Goal: Participate in discussion

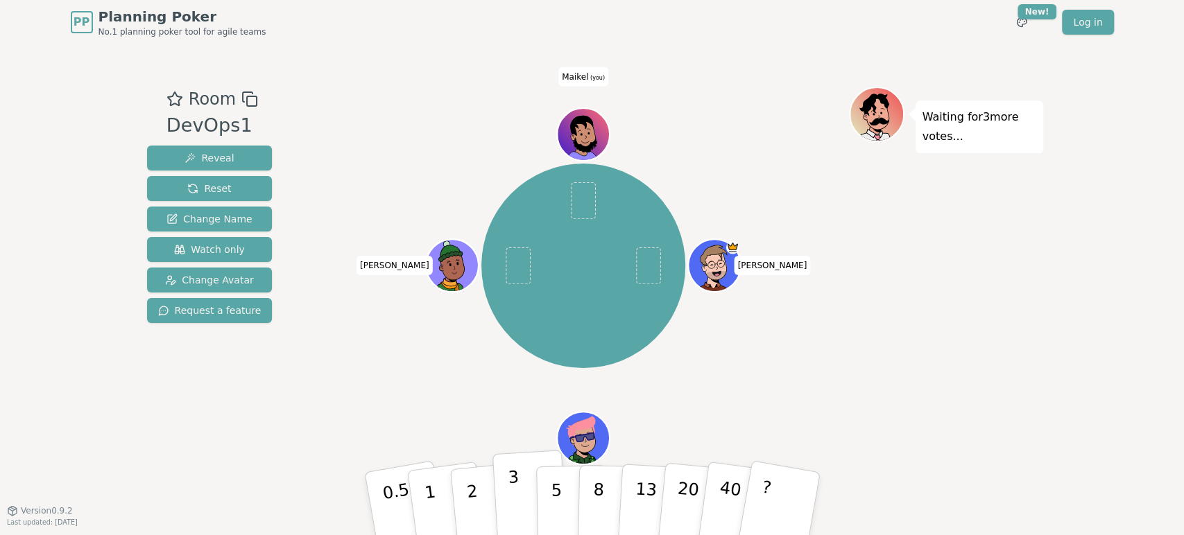
click at [511, 493] on p "3" at bounding box center [514, 505] width 15 height 76
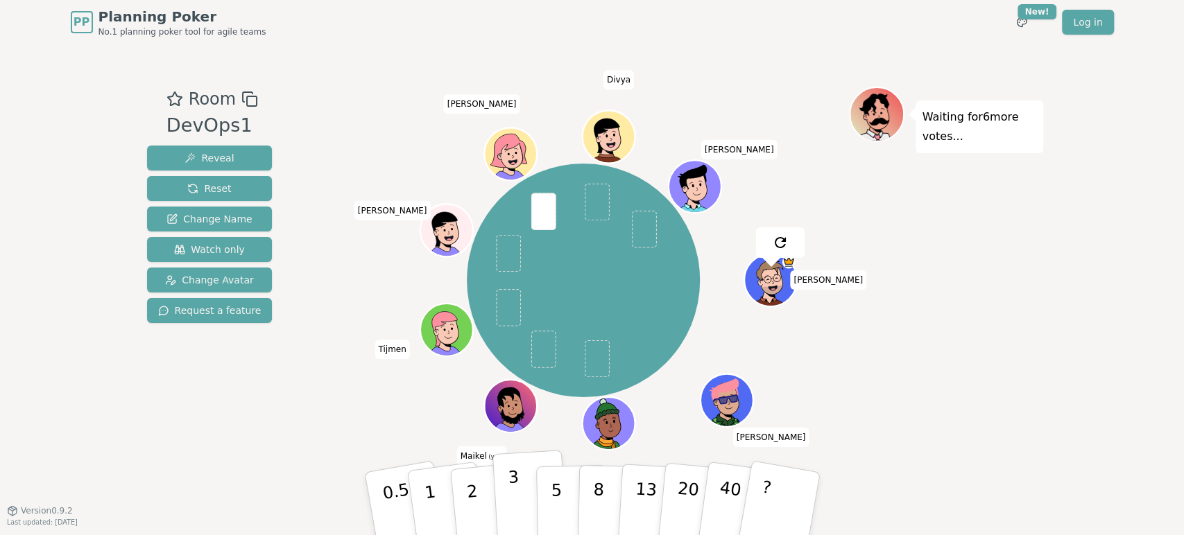
click at [518, 498] on button "3" at bounding box center [530, 504] width 76 height 108
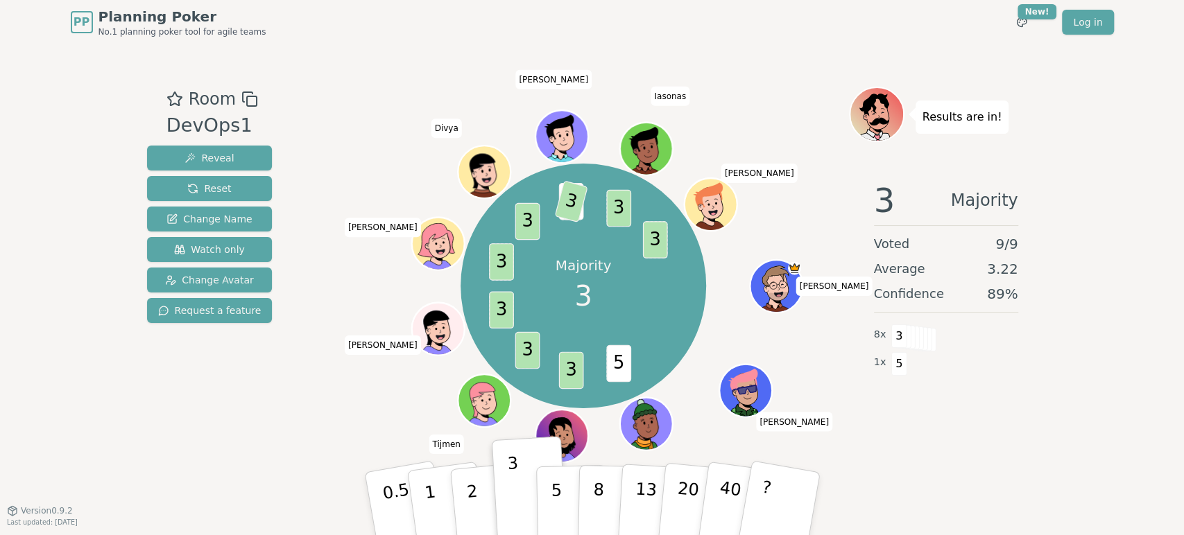
click at [971, 447] on div "3 Majority Voted 9 / 9 Average 3.22 Confidence 89 % 8 x 3 1 x 5" at bounding box center [946, 308] width 194 height 277
click at [897, 510] on div "PP Planning Poker No.1 planning poker tool for agile teams Toggle theme New! Lo…" at bounding box center [592, 267] width 1184 height 535
click at [329, 470] on div "Room DevOps1 Reveal Reset Change Name Watch only Change Avatar Request a featur…" at bounding box center [592, 277] width 902 height 466
click at [375, 476] on button "0.5" at bounding box center [404, 504] width 87 height 114
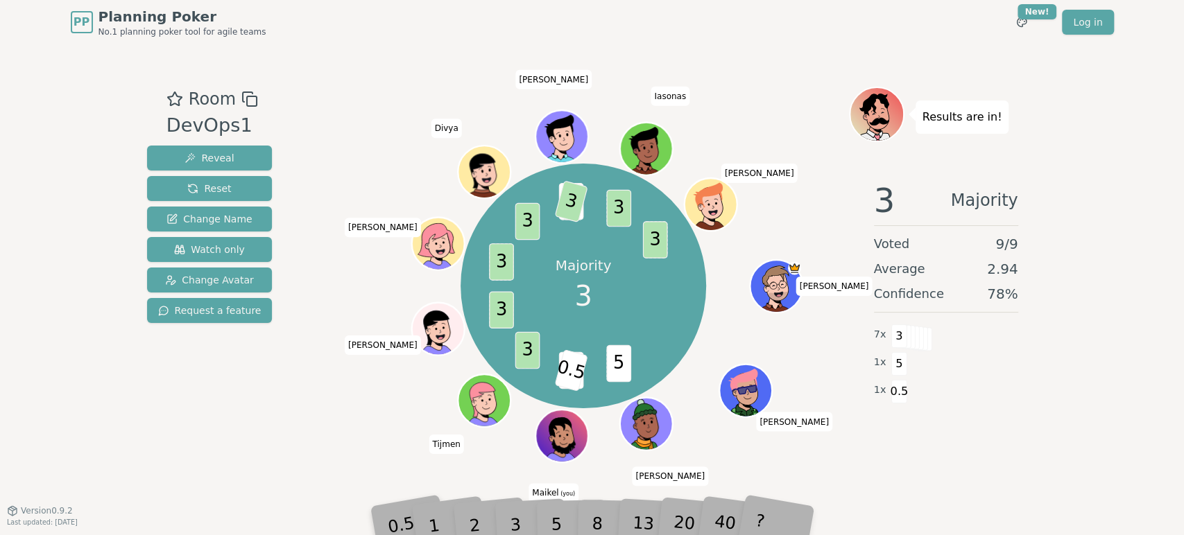
click at [515, 507] on div "3" at bounding box center [530, 504] width 44 height 51
click at [516, 508] on div "3" at bounding box center [530, 504] width 44 height 51
click at [205, 184] on span "Reset" at bounding box center [209, 189] width 44 height 14
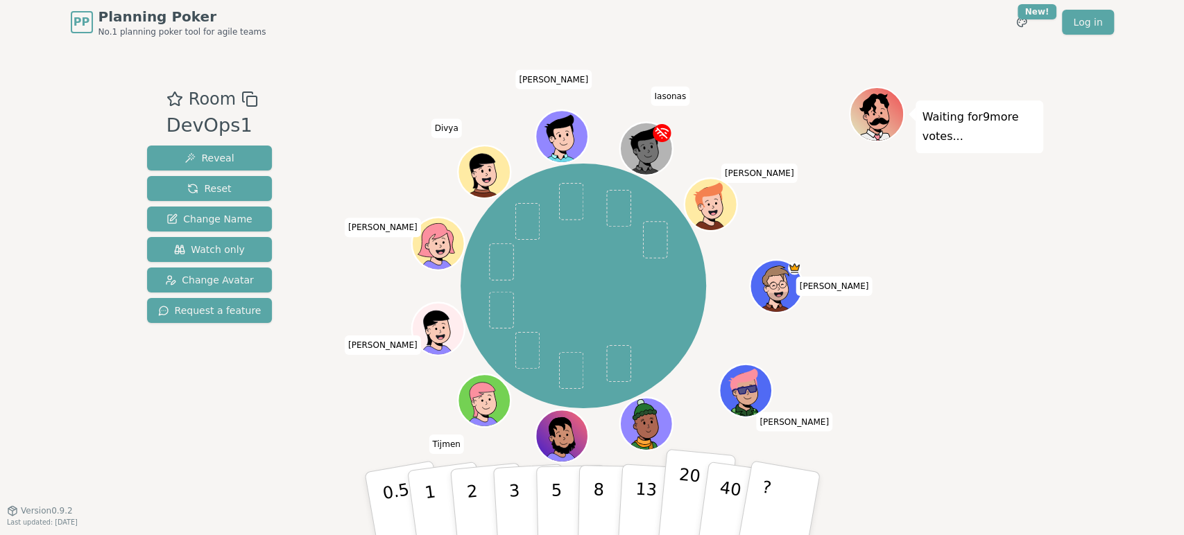
drag, startPoint x: 562, startPoint y: 493, endPoint x: 664, endPoint y: 474, distance: 103.7
click at [562, 493] on button "5" at bounding box center [570, 517] width 71 height 105
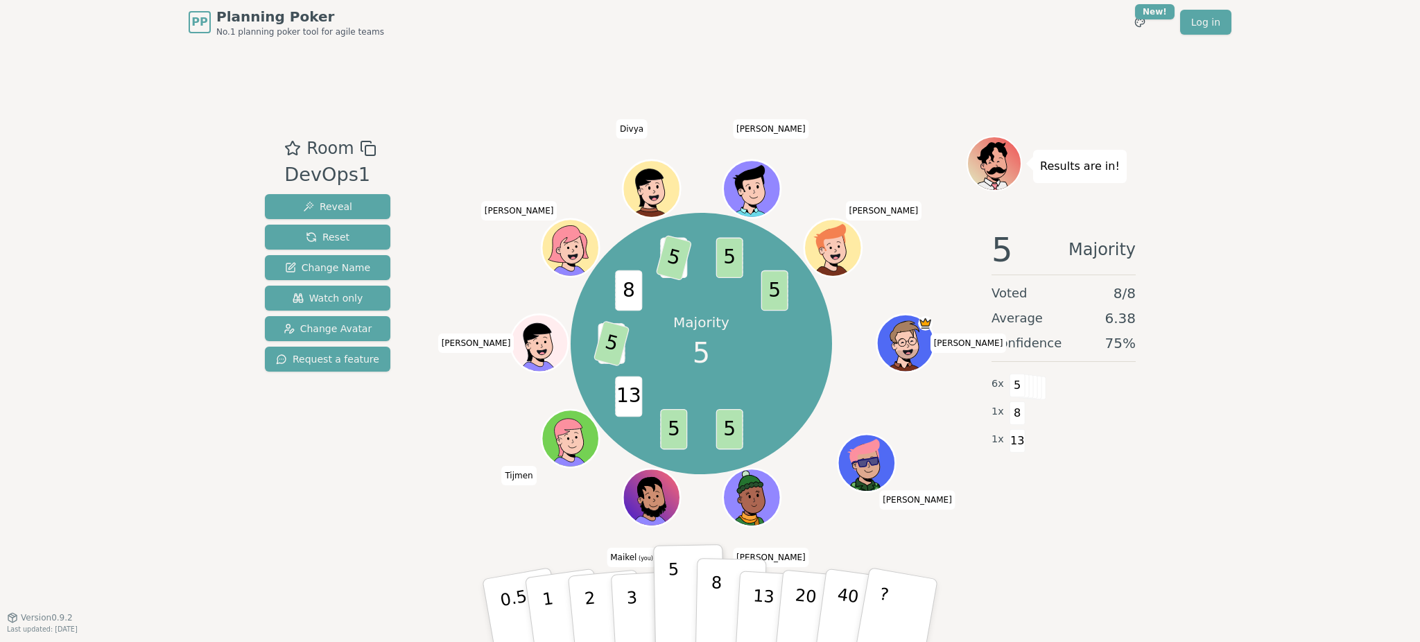
click at [717, 535] on p "8" at bounding box center [716, 610] width 12 height 75
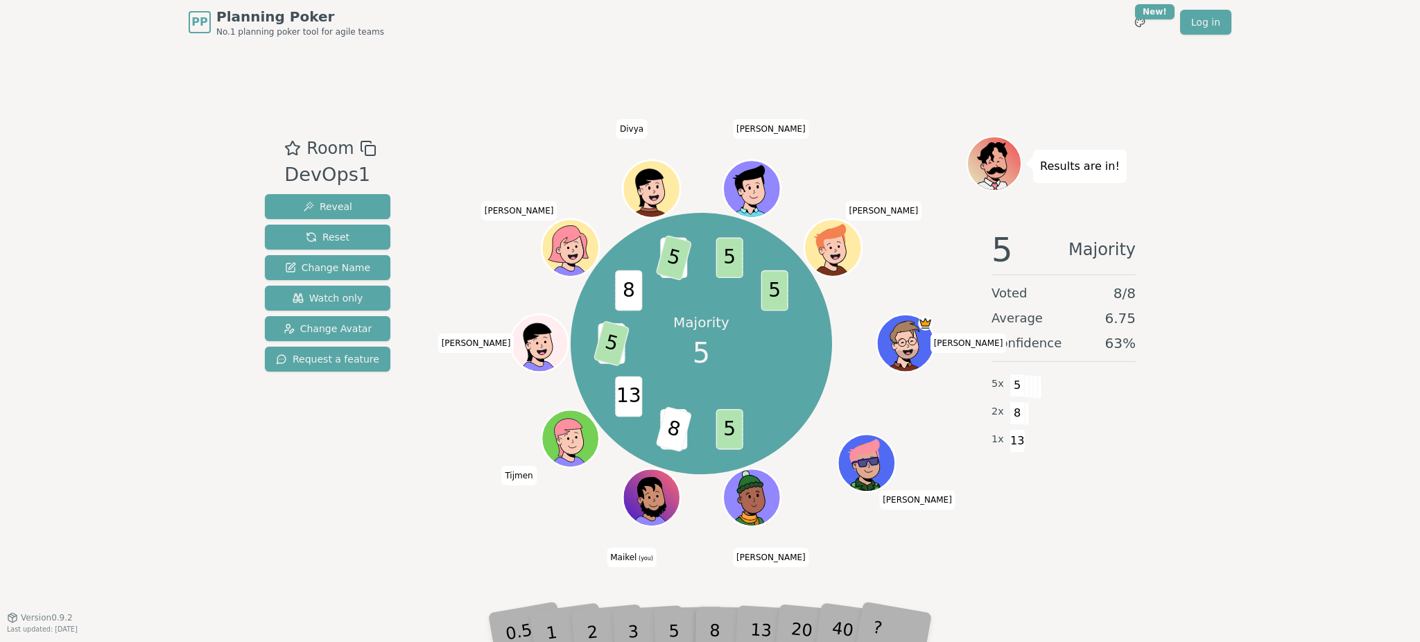
click at [1183, 525] on div "PP Planning Poker No.1 planning poker tool for agile teams Toggle theme New! Lo…" at bounding box center [710, 321] width 1420 height 642
click at [608, 535] on div "2" at bounding box center [606, 611] width 46 height 52
click at [671, 535] on div "5" at bounding box center [689, 610] width 42 height 49
click at [736, 535] on div "8" at bounding box center [730, 610] width 42 height 49
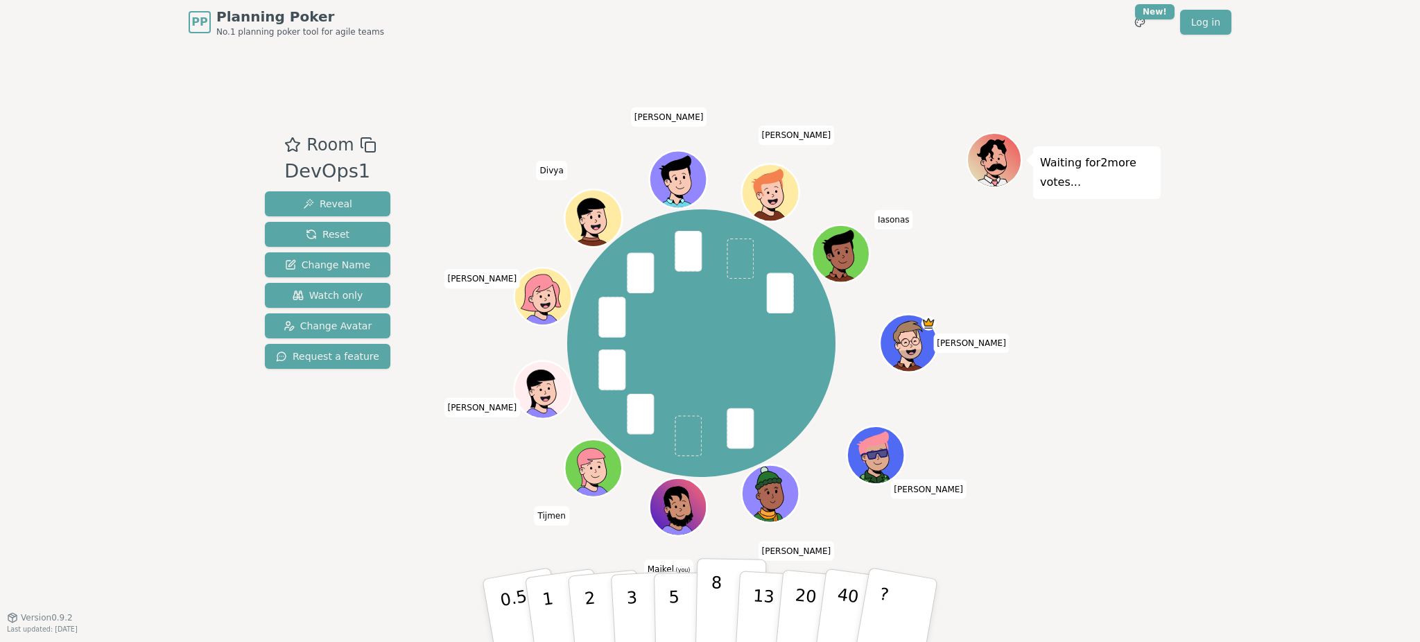
click at [730, 535] on button "8" at bounding box center [731, 610] width 71 height 105
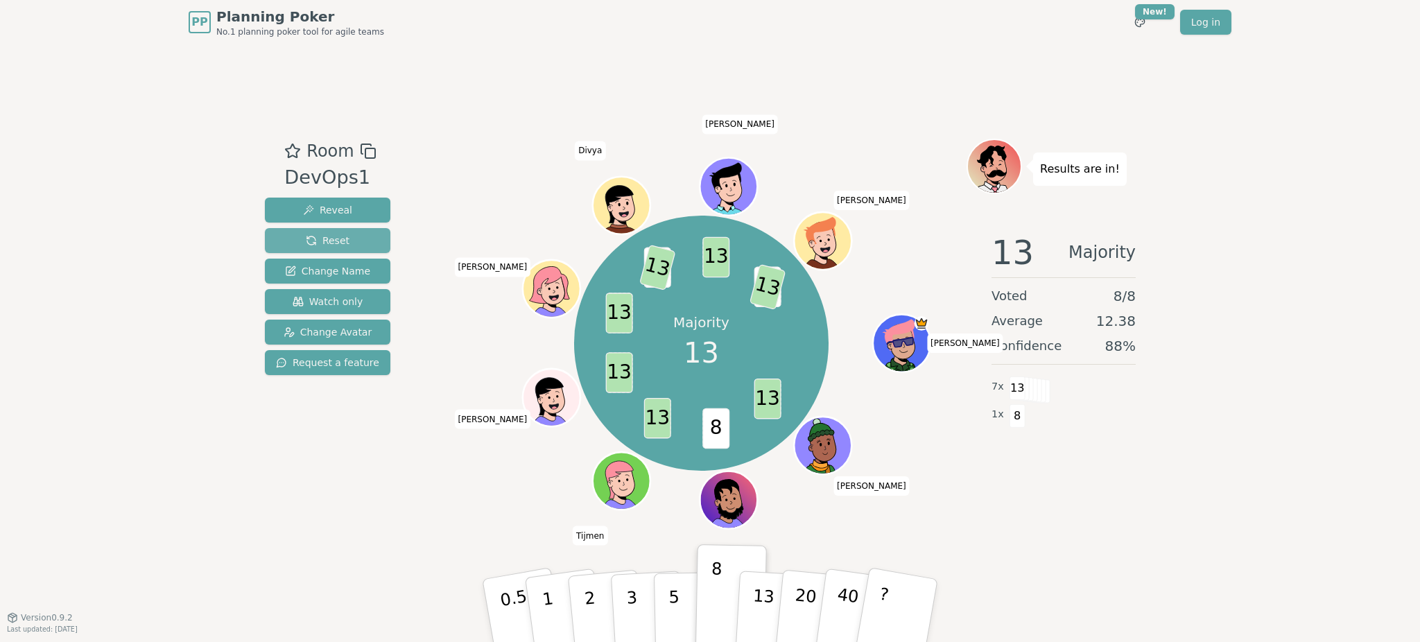
click at [355, 239] on button "Reset" at bounding box center [328, 240] width 126 height 25
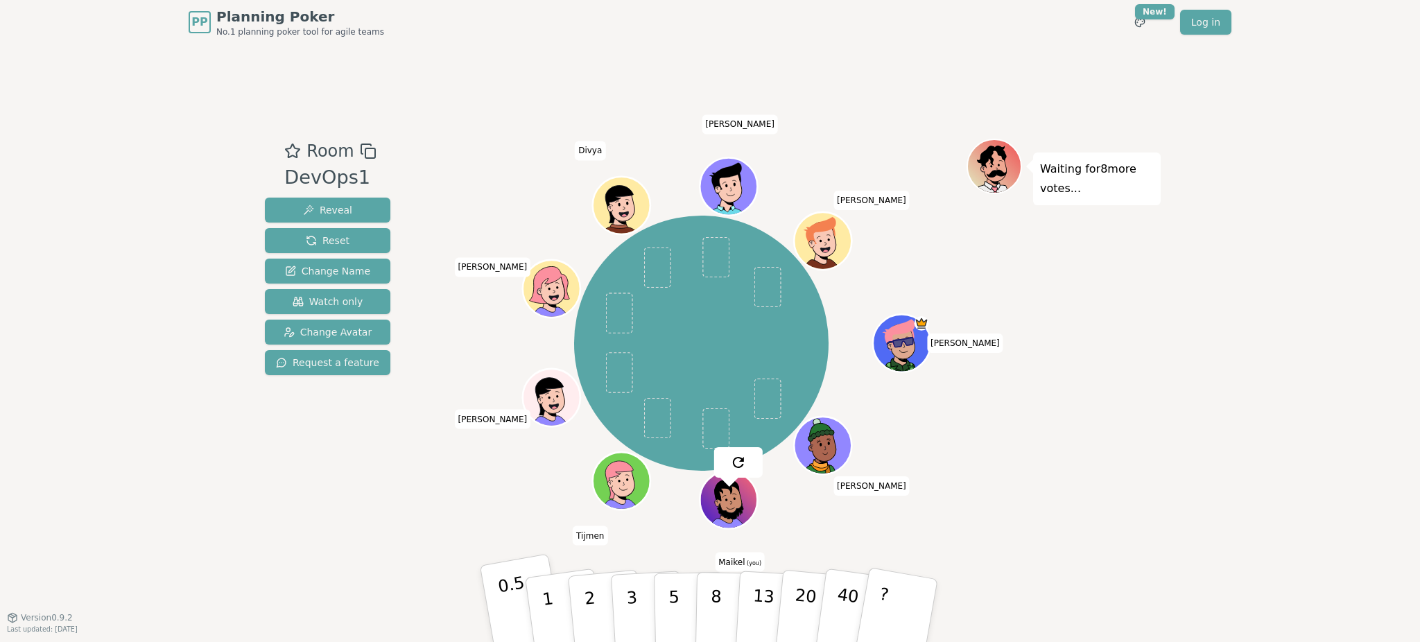
click at [522, 535] on p "0.5" at bounding box center [516, 612] width 39 height 78
click at [1183, 337] on div "PP Planning Poker No.1 planning poker tool for agile teams Toggle theme New! Lo…" at bounding box center [710, 321] width 1420 height 642
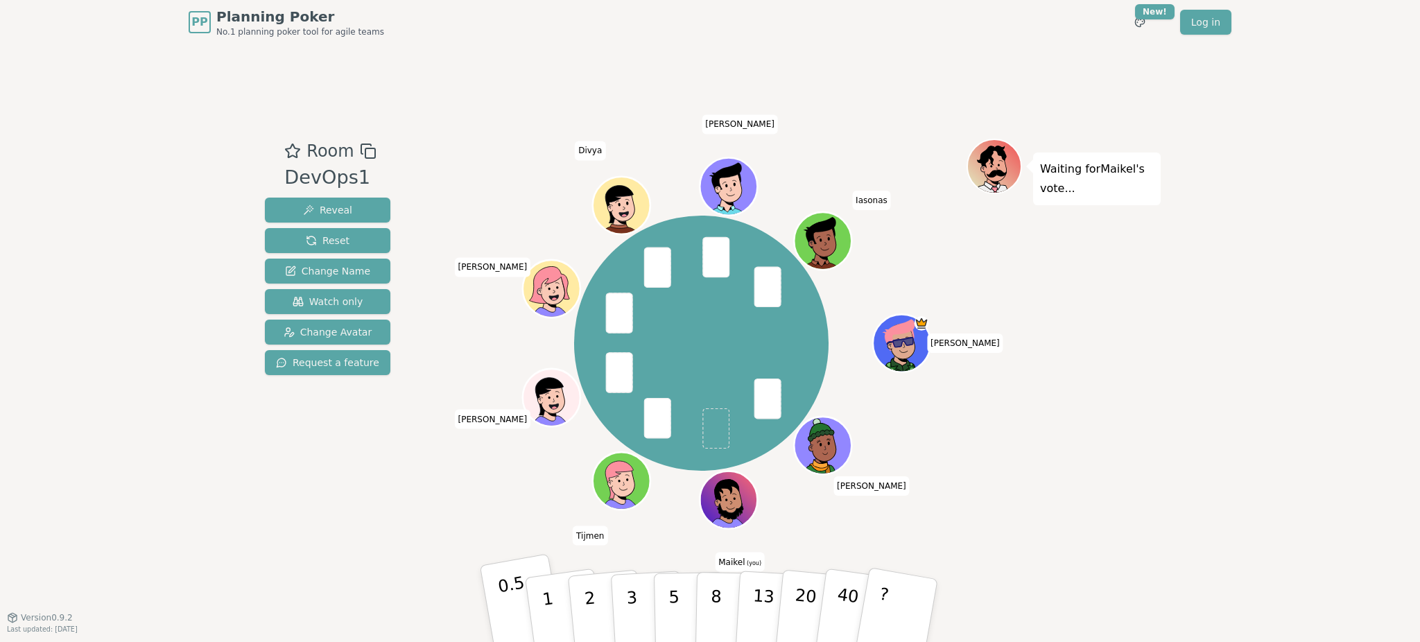
click at [508, 535] on p "0.5" at bounding box center [516, 612] width 39 height 78
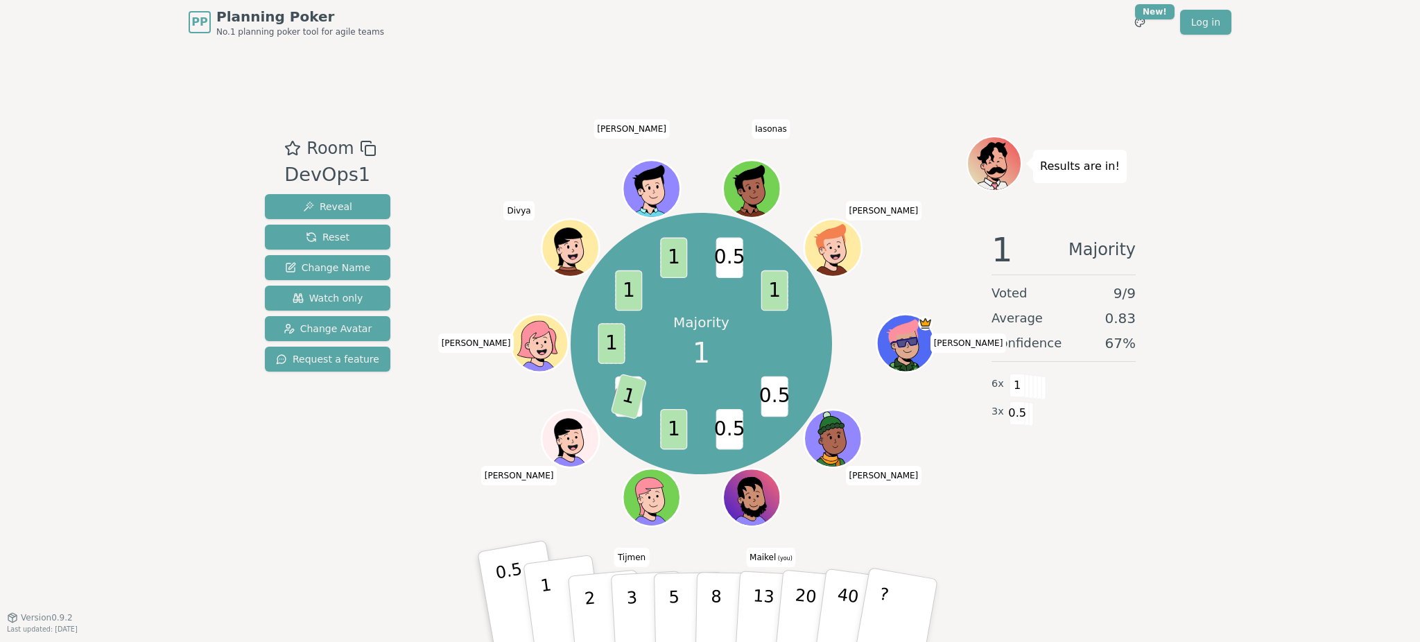
click at [549, 535] on p "1" at bounding box center [550, 613] width 21 height 76
